Goal: Information Seeking & Learning: Learn about a topic

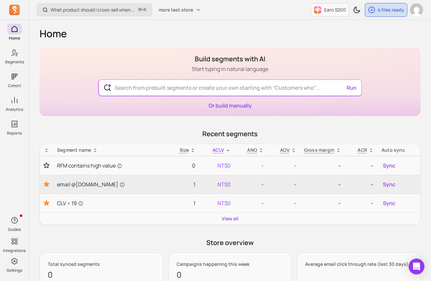
click at [169, 52] on div "Build segments with AI Start typing in natural language Run Or build manually" at bounding box center [230, 81] width 381 height 69
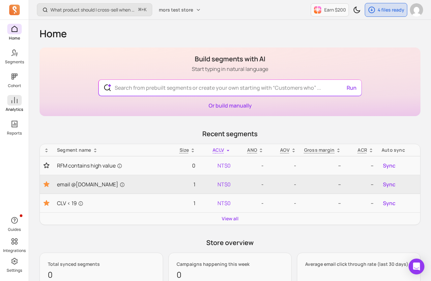
click at [15, 105] on span at bounding box center [14, 100] width 15 height 11
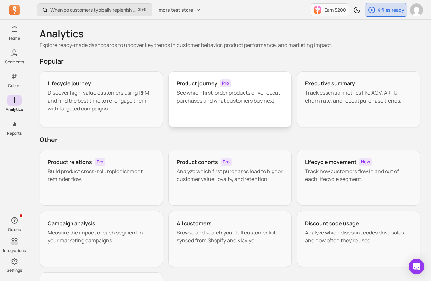
click at [231, 109] on div "Product journey Pro See which first-order products drive repeat purchases and w…" at bounding box center [231, 99] width 124 height 56
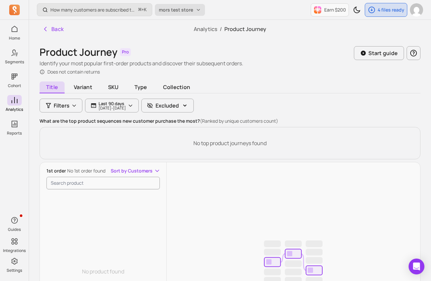
click at [193, 12] on button "mors test store" at bounding box center [180, 10] width 50 height 12
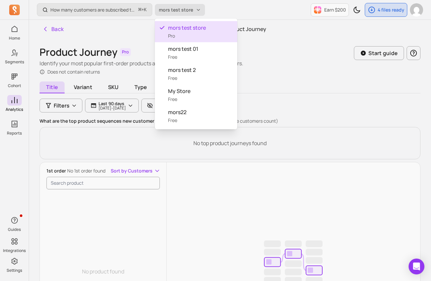
click at [192, 12] on span "mors test store" at bounding box center [176, 10] width 34 height 7
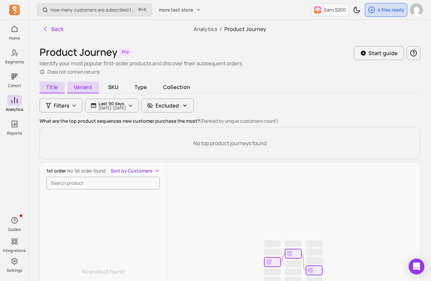
click at [81, 91] on span "Variant" at bounding box center [83, 87] width 32 height 12
